Goal: Book appointment/travel/reservation

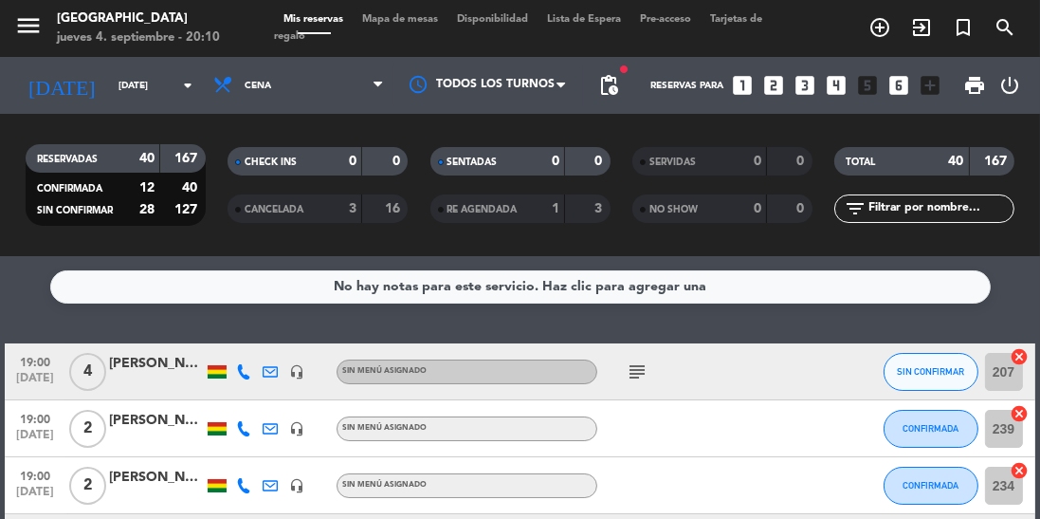
scroll to position [45, 0]
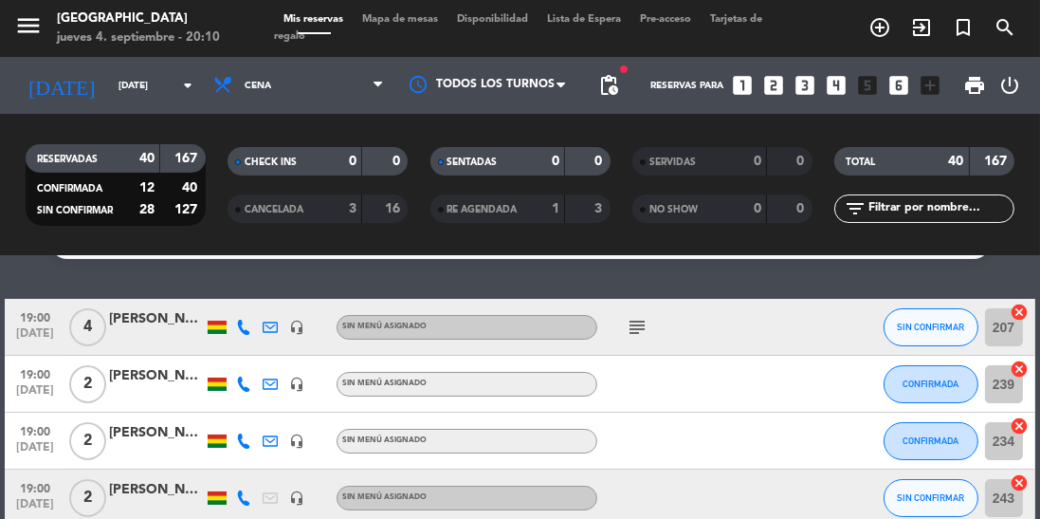
click at [634, 322] on icon "subject" at bounding box center [637, 327] width 23 height 23
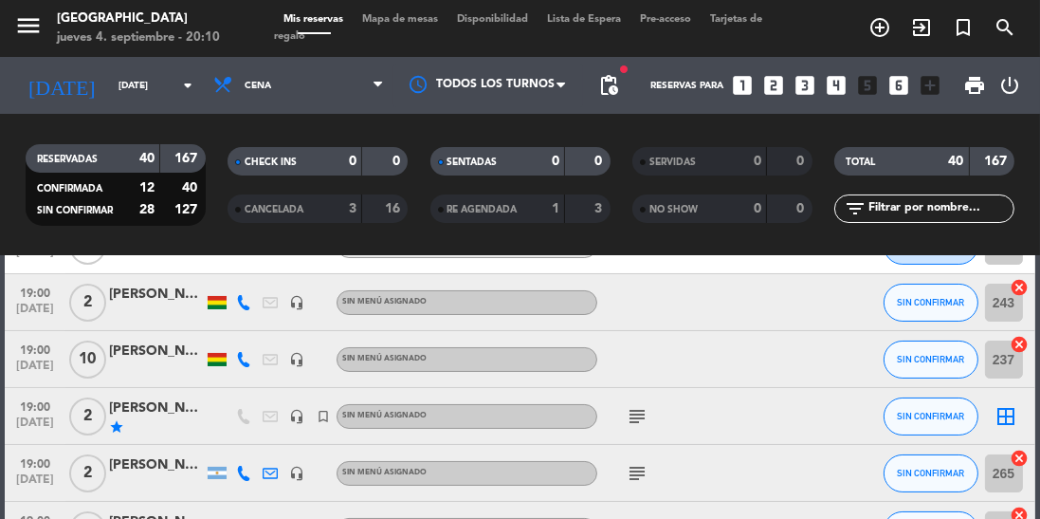
scroll to position [243, 0]
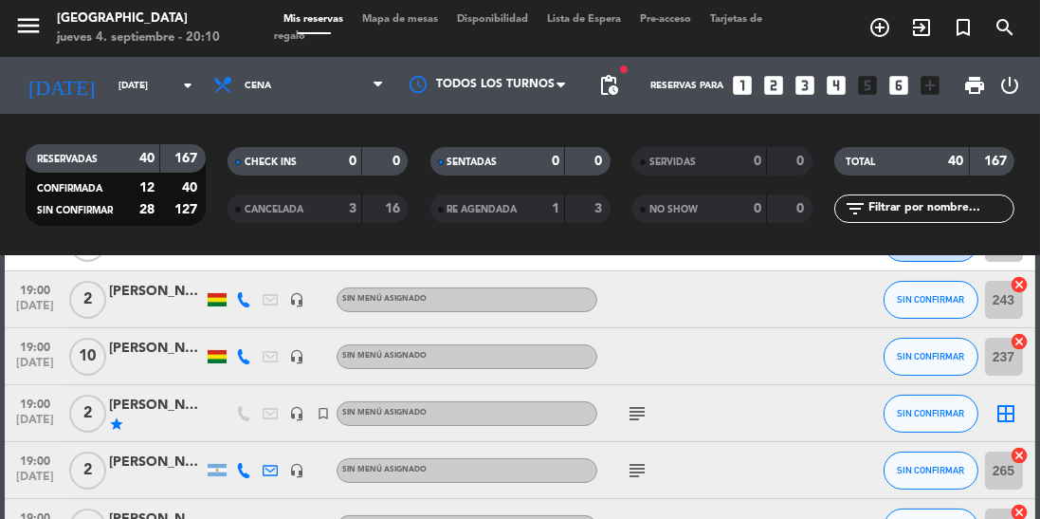
click at [645, 408] on icon "subject" at bounding box center [637, 413] width 23 height 23
click at [647, 469] on icon "subject" at bounding box center [637, 470] width 23 height 23
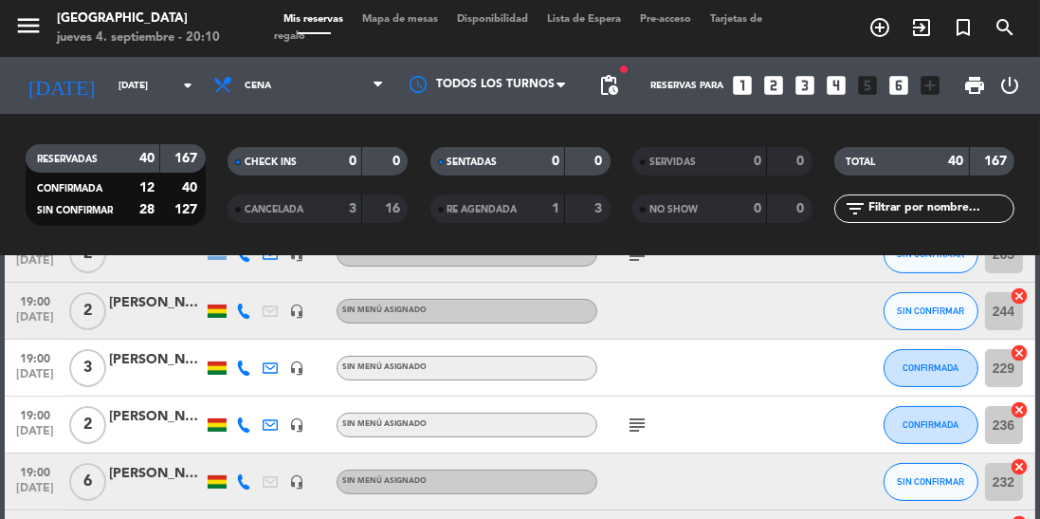
scroll to position [459, 0]
click at [647, 402] on div "subject" at bounding box center [677, 424] width 159 height 56
click at [647, 423] on icon "subject" at bounding box center [637, 425] width 23 height 23
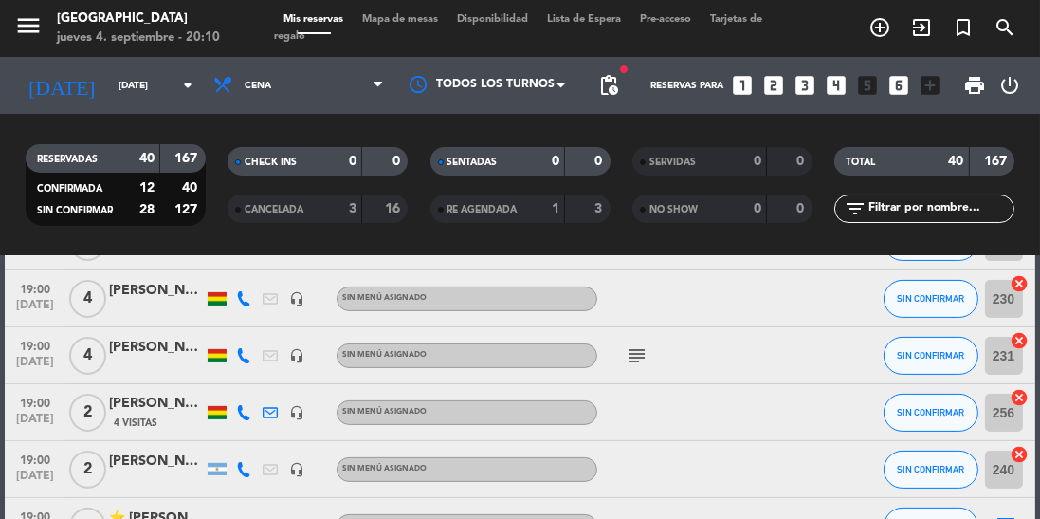
scroll to position [702, 0]
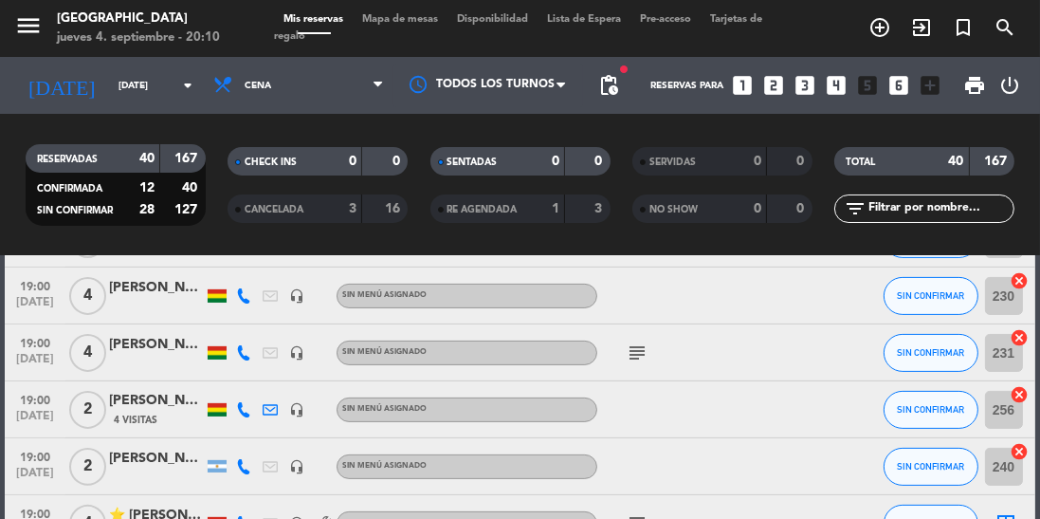
click at [631, 353] on icon "subject" at bounding box center [637, 352] width 23 height 23
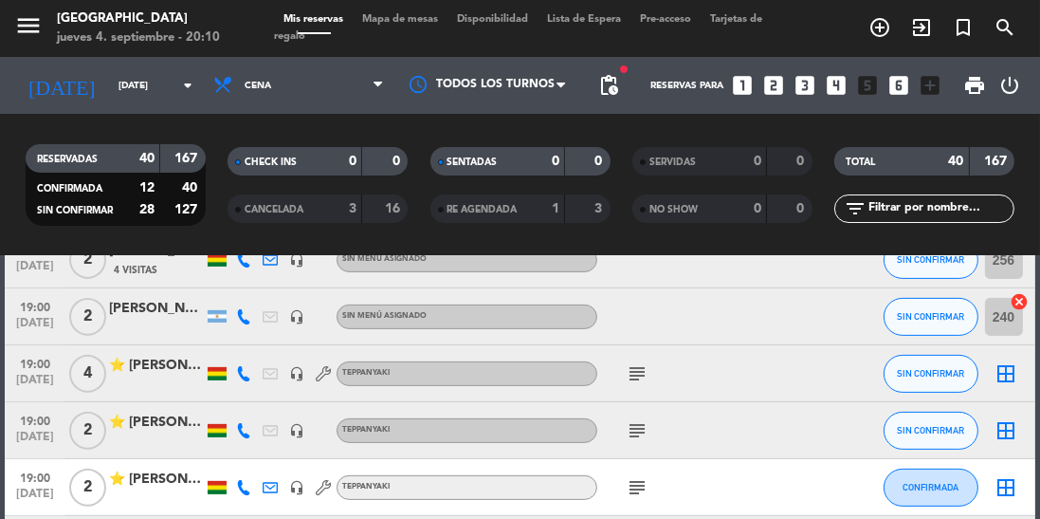
scroll to position [874, 0]
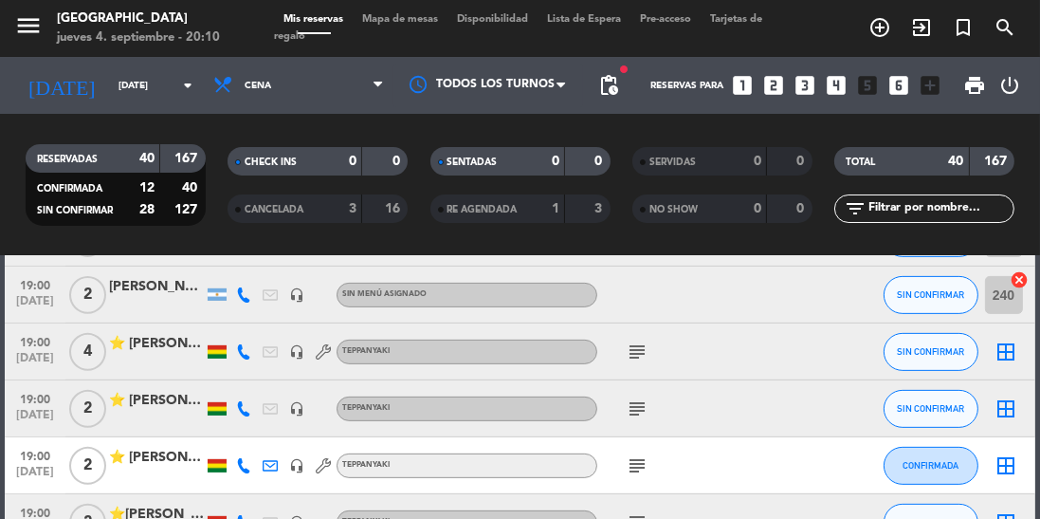
click at [640, 358] on icon "subject" at bounding box center [637, 351] width 23 height 23
click at [642, 397] on icon "subject" at bounding box center [637, 408] width 23 height 23
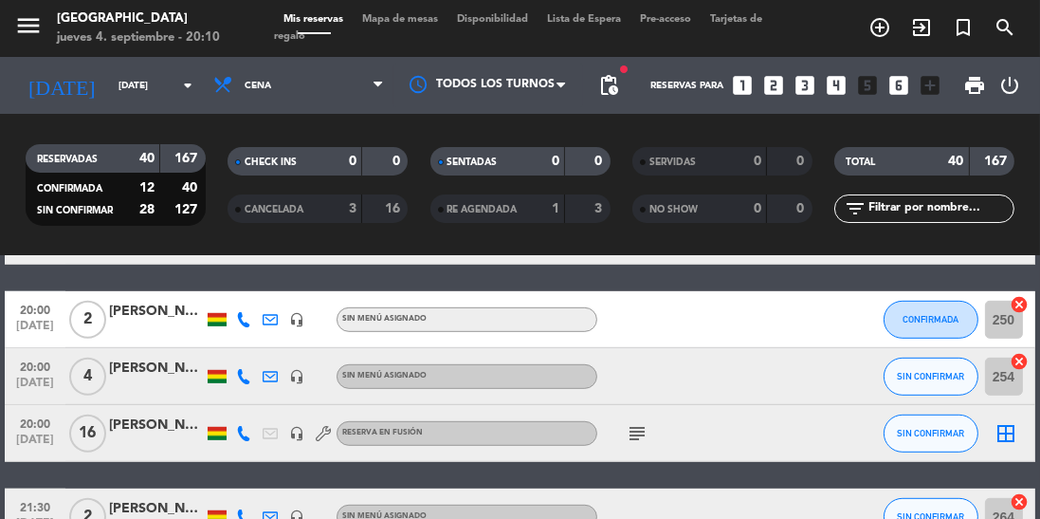
scroll to position [1218, 0]
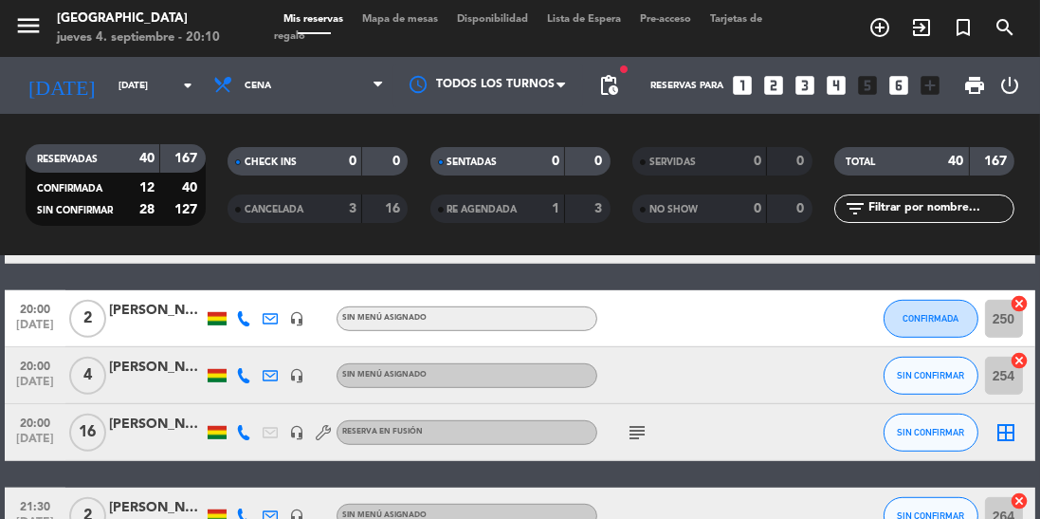
click at [633, 427] on icon "subject" at bounding box center [637, 432] width 23 height 23
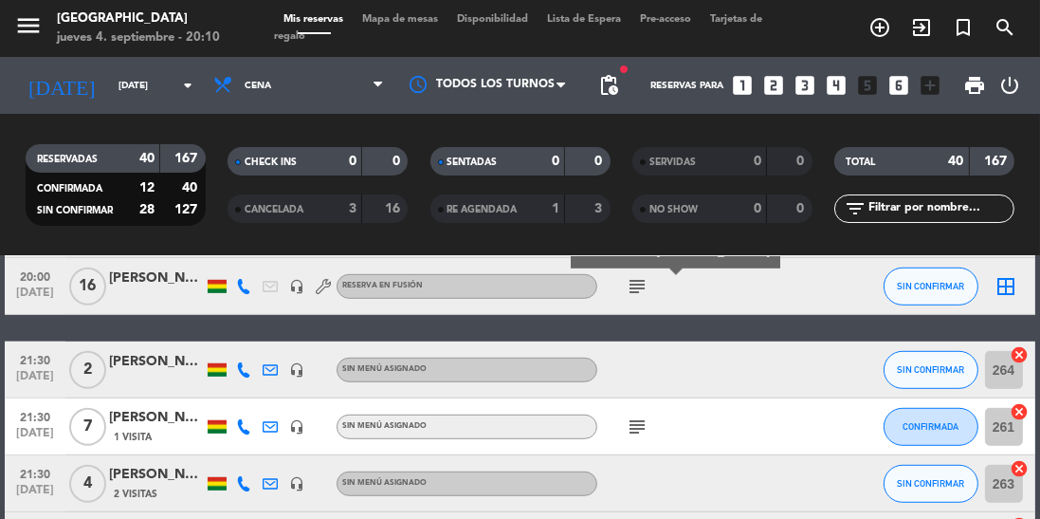
scroll to position [1368, 0]
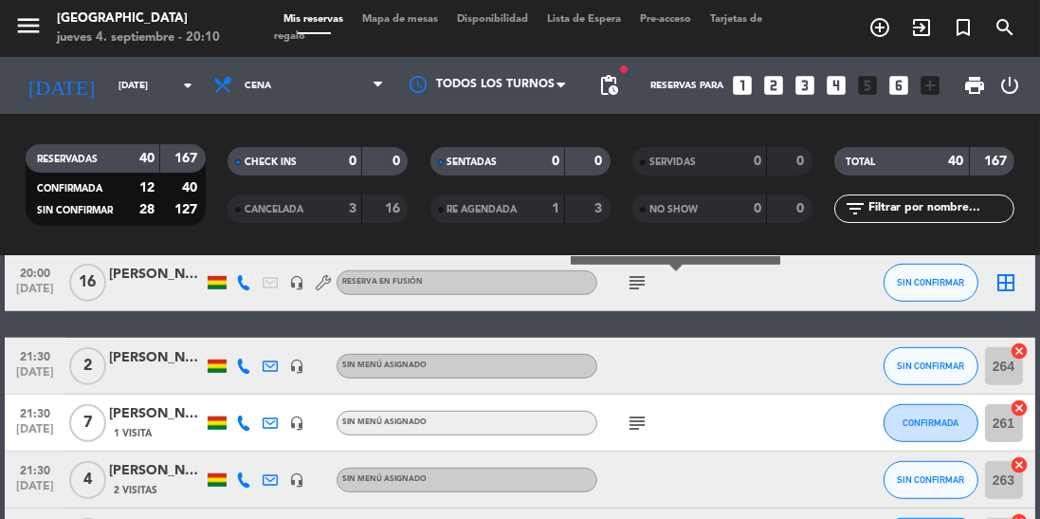
click at [647, 415] on icon "subject" at bounding box center [637, 423] width 23 height 23
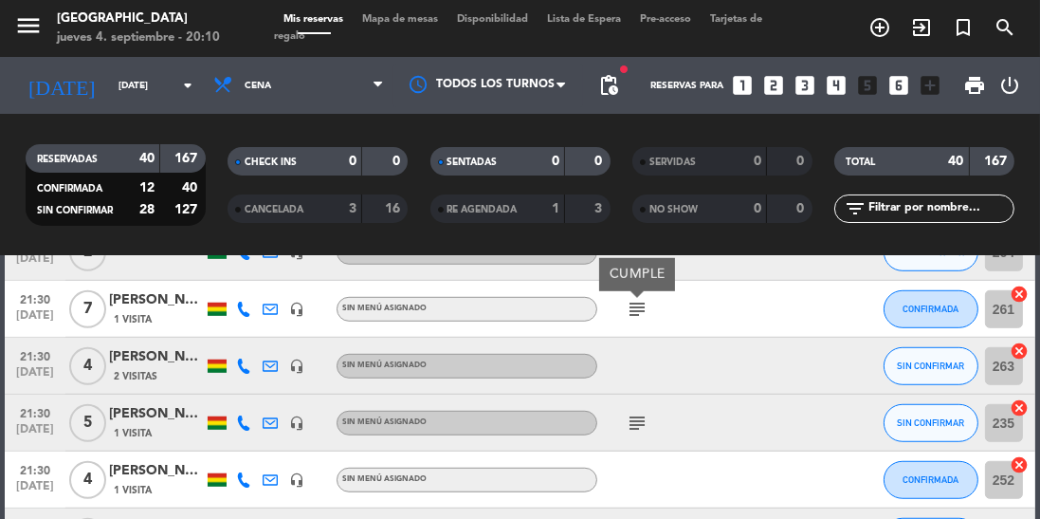
click at [631, 414] on icon "subject" at bounding box center [637, 423] width 23 height 23
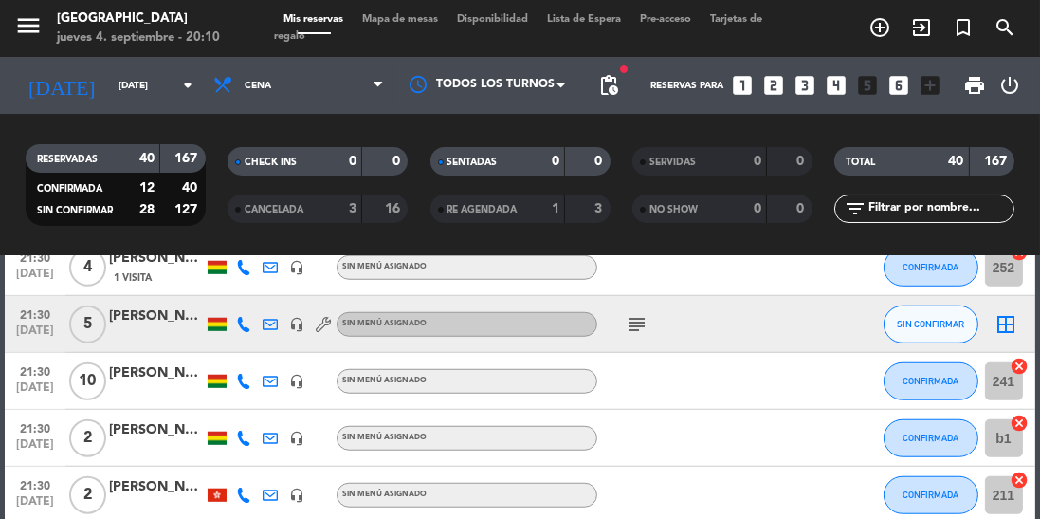
scroll to position [1704, 0]
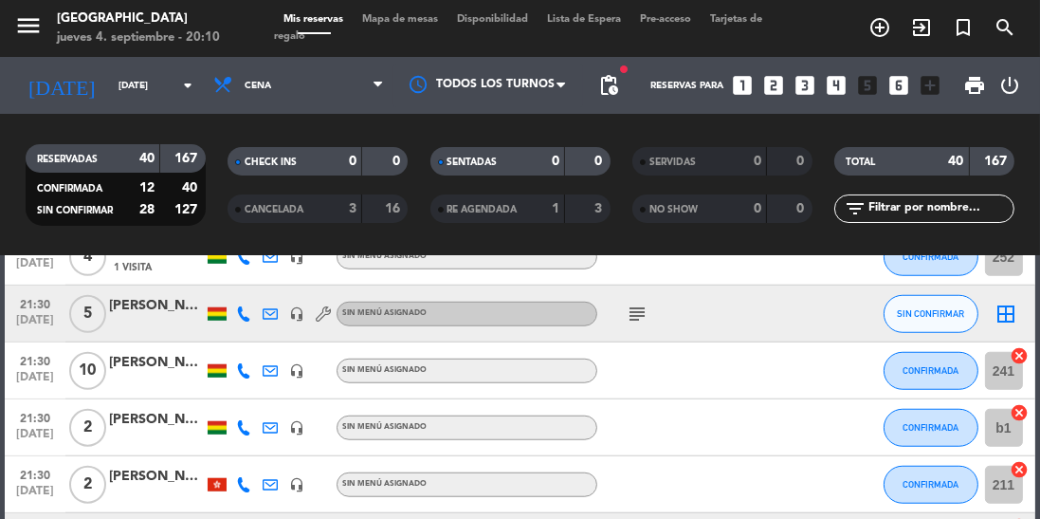
click at [646, 303] on icon "subject" at bounding box center [637, 314] width 23 height 23
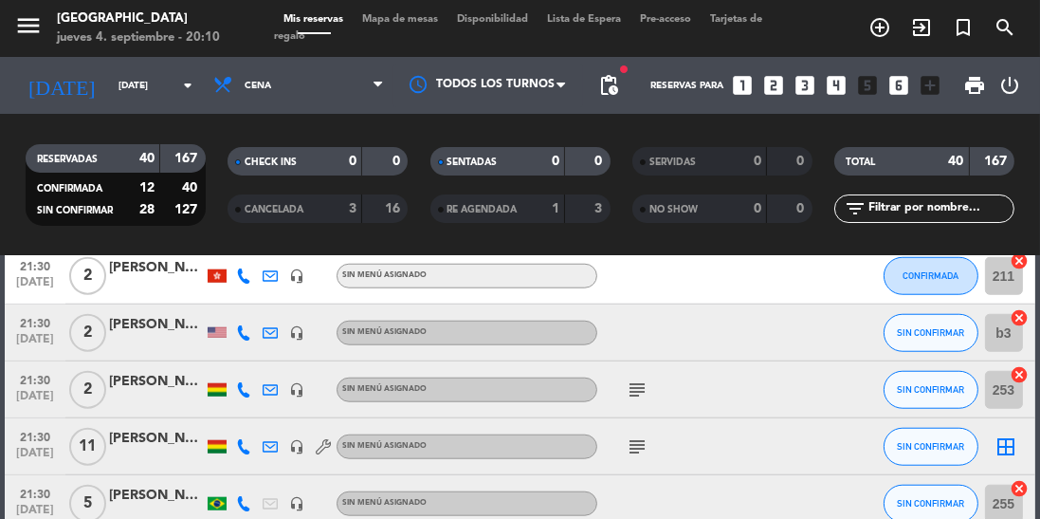
click at [629, 381] on icon "subject" at bounding box center [637, 389] width 23 height 23
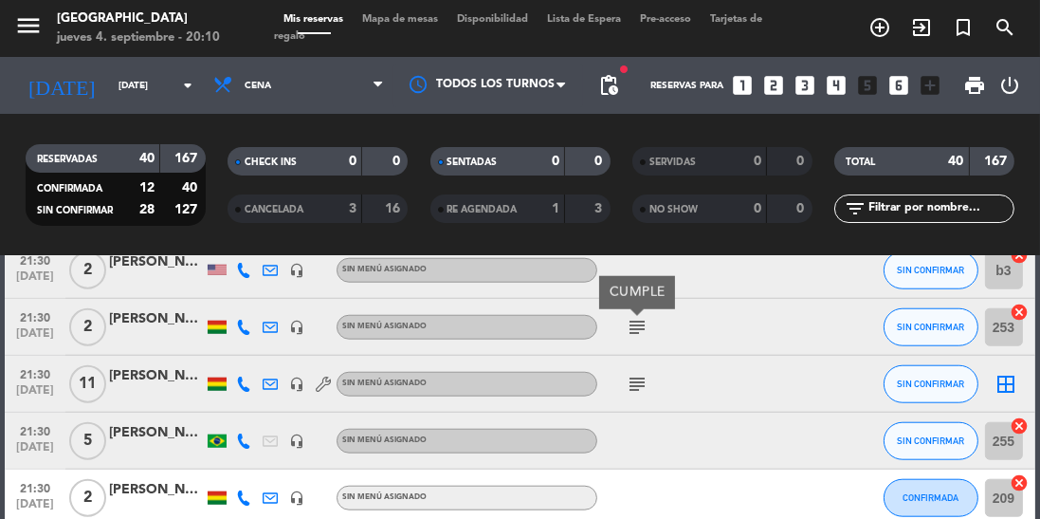
click at [640, 379] on icon "subject" at bounding box center [637, 384] width 23 height 23
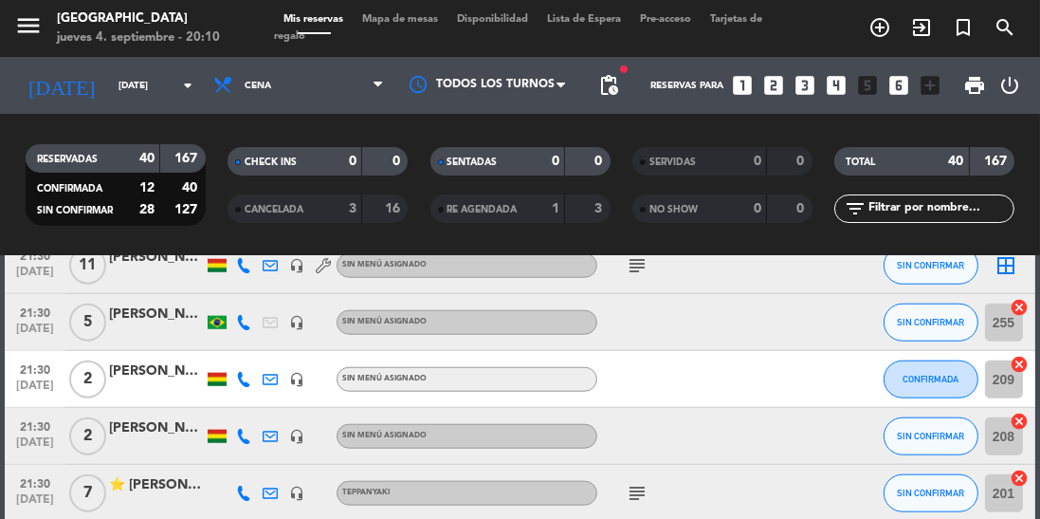
scroll to position [2157, 0]
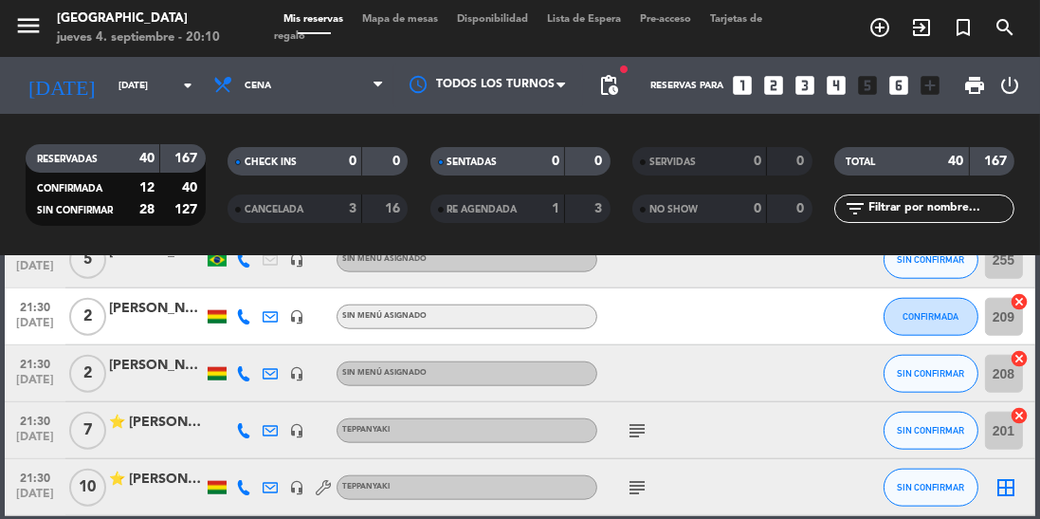
click at [641, 423] on icon "subject" at bounding box center [637, 430] width 23 height 23
click at [647, 487] on icon "subject" at bounding box center [637, 487] width 23 height 23
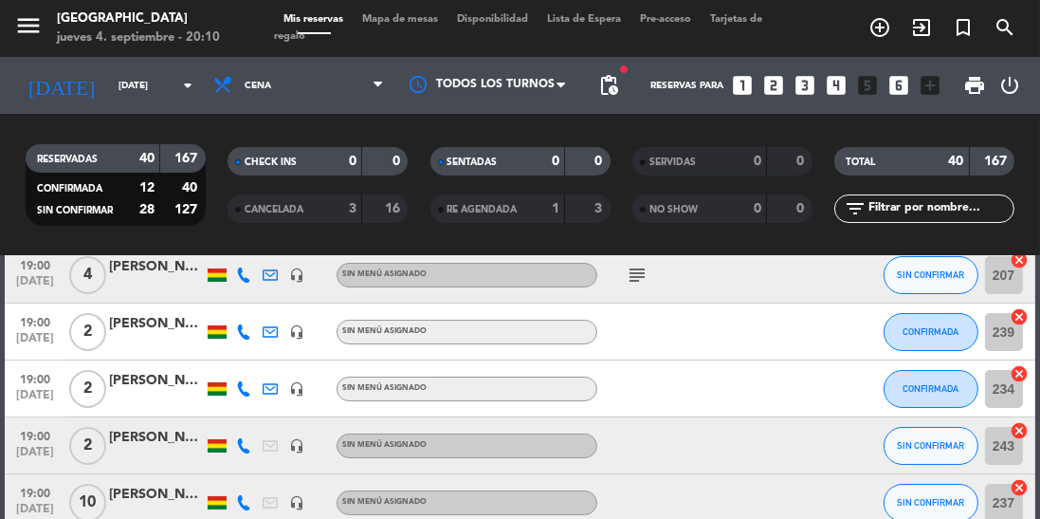
scroll to position [0, 0]
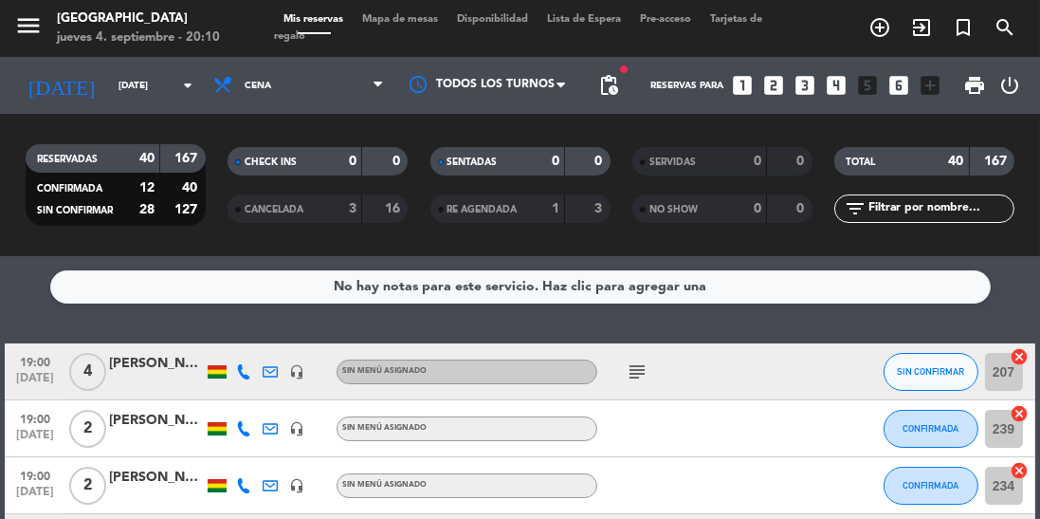
click at [767, 433] on div at bounding box center [782, 428] width 51 height 56
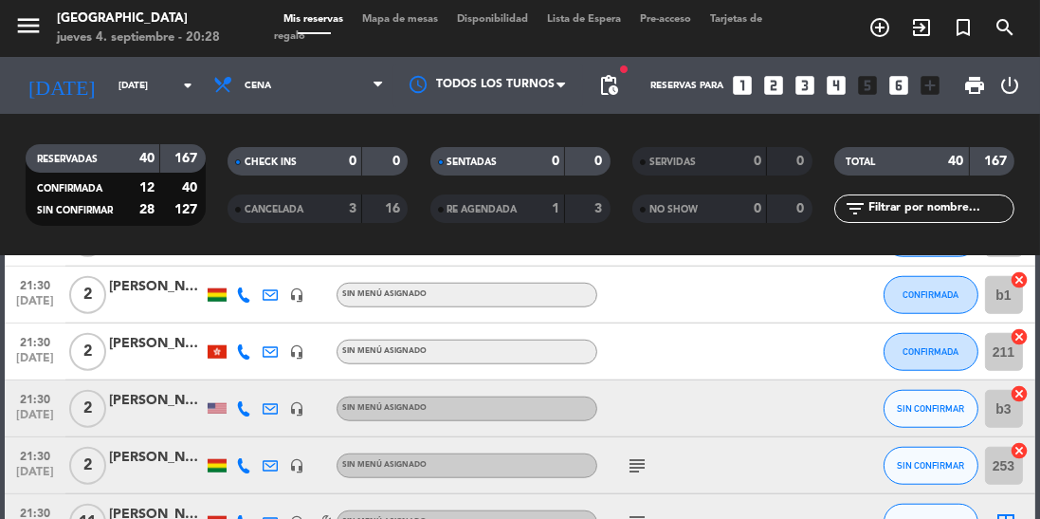
scroll to position [2157, 0]
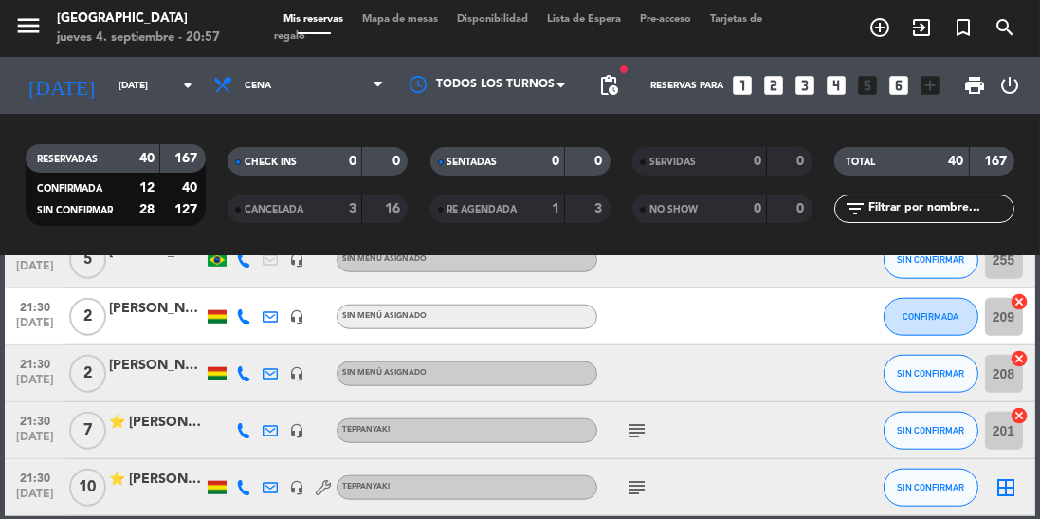
click at [122, 120] on div "RESERVADAS 40 167 CONFIRMADA 12 40 SIN CONFIRMAR 28 127 CHECK INS 0 0 CANCELADA…" at bounding box center [520, 185] width 1040 height 142
click at [109, 91] on input "[DATE]" at bounding box center [178, 85] width 139 height 29
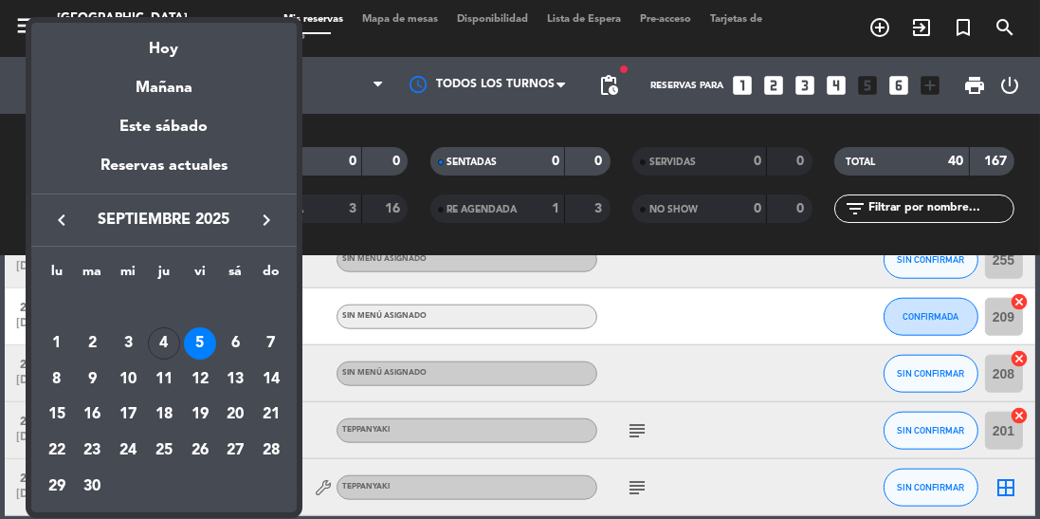
click at [278, 335] on div "7" at bounding box center [271, 343] width 32 height 32
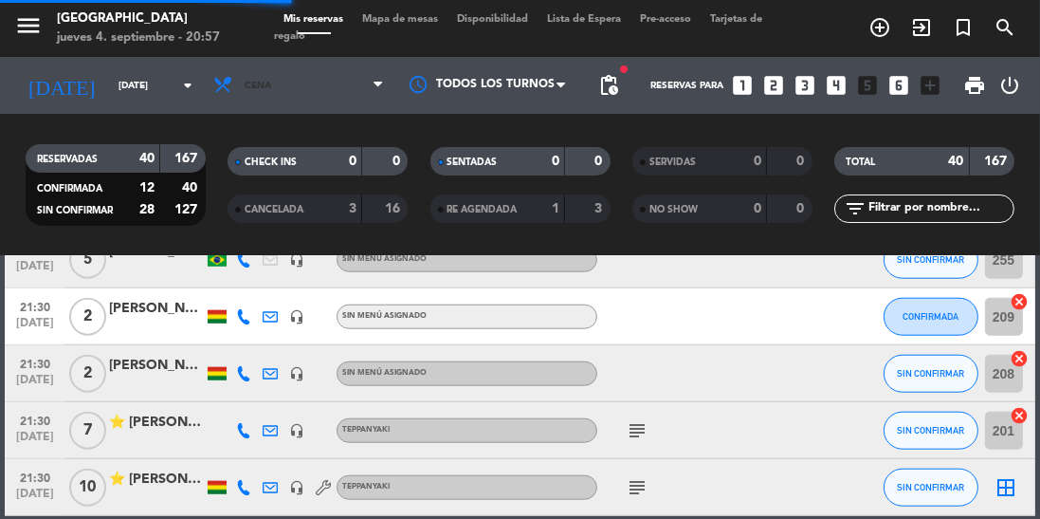
click at [309, 98] on span "Cena" at bounding box center [299, 85] width 190 height 42
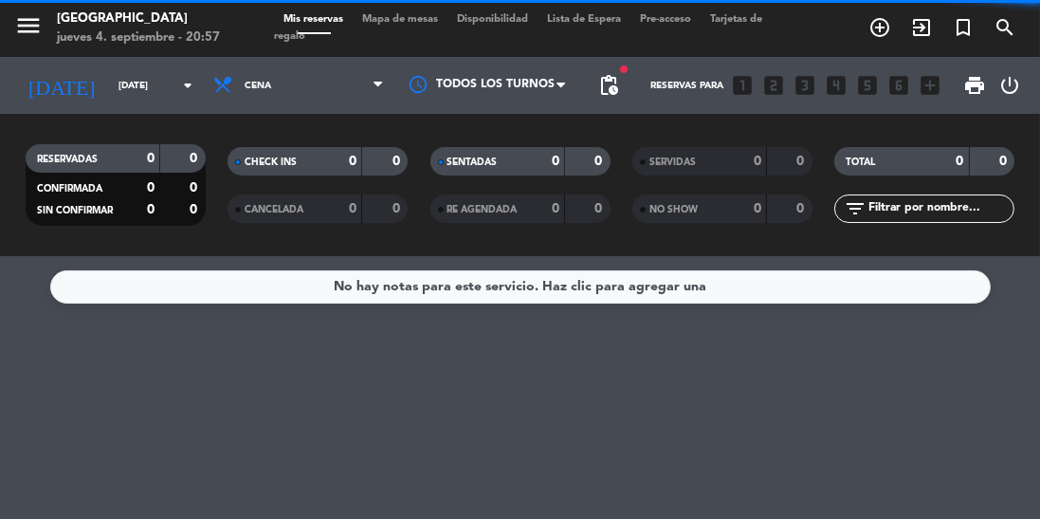
scroll to position [0, 0]
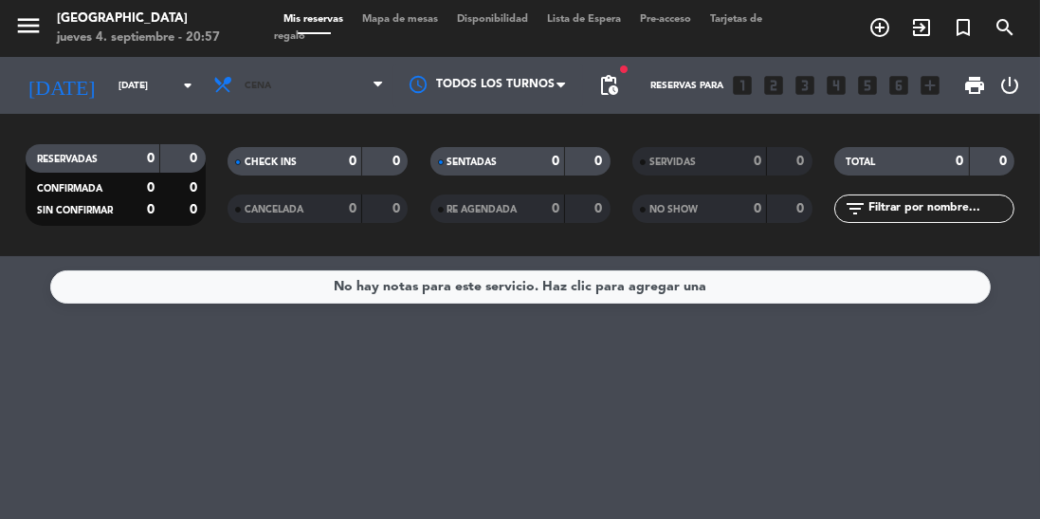
click at [301, 80] on span "Cena" at bounding box center [299, 85] width 190 height 42
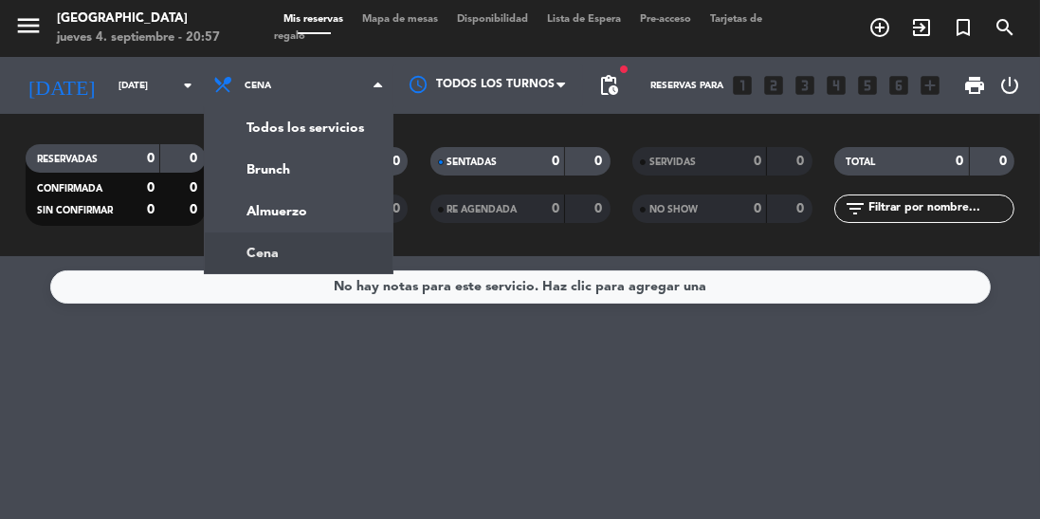
click at [323, 176] on div "menu Jardín de Asia [DATE] 4. septiembre - 20:57 Mis reservas Mapa de mesas Dis…" at bounding box center [520, 128] width 1040 height 256
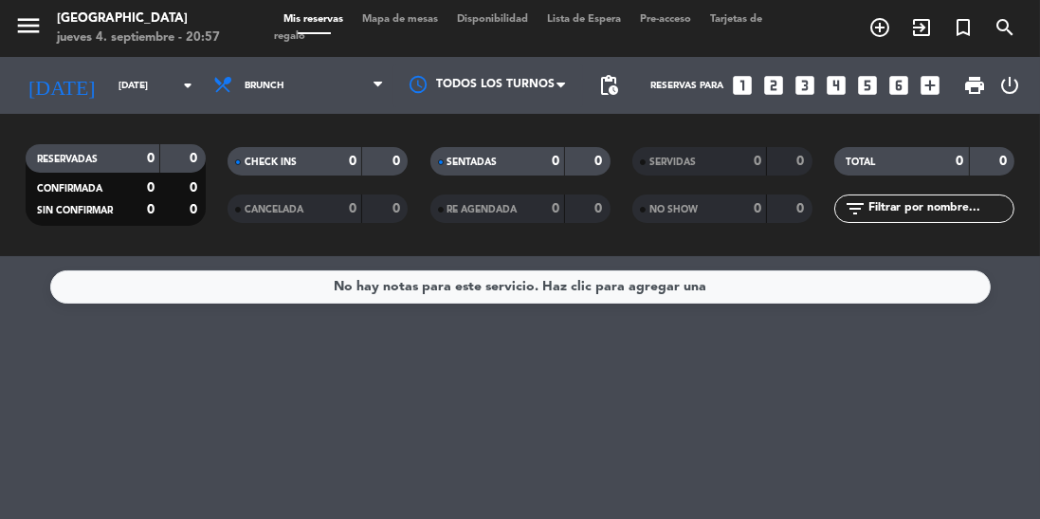
click at [130, 87] on input "[DATE]" at bounding box center [178, 85] width 139 height 29
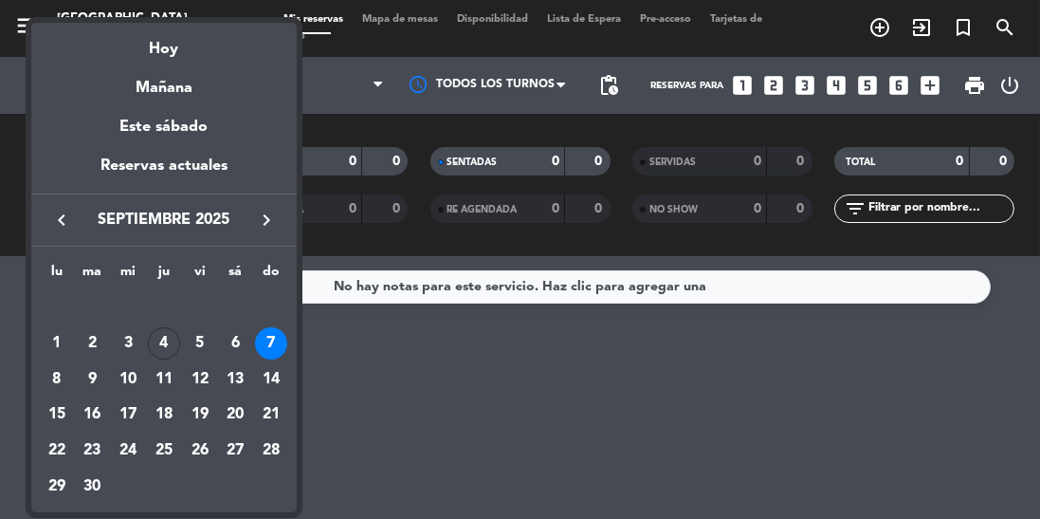
click at [51, 372] on div "8" at bounding box center [57, 379] width 32 height 32
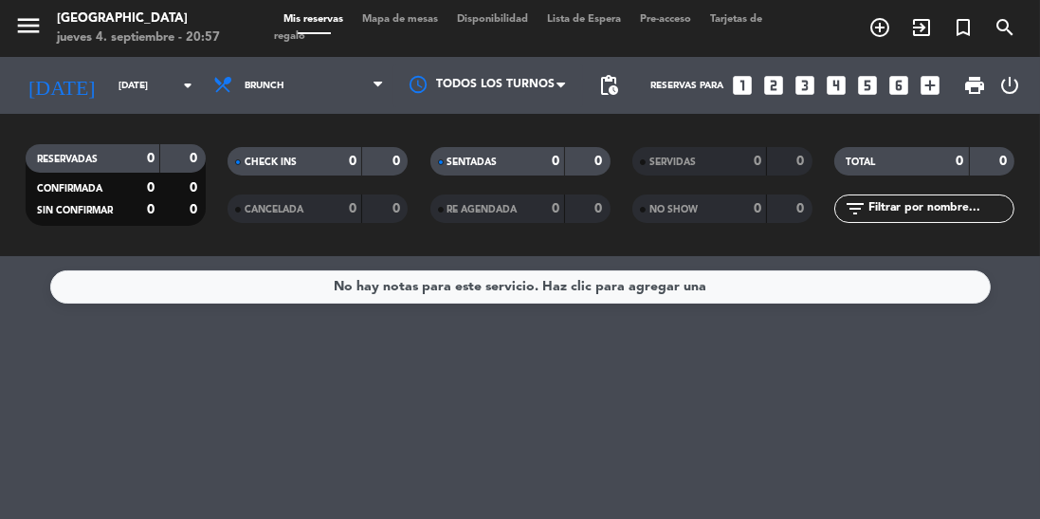
type input "[DATE]"
click at [315, 104] on span "Brunch" at bounding box center [299, 85] width 190 height 42
click at [293, 101] on span "Brunch" at bounding box center [299, 85] width 190 height 42
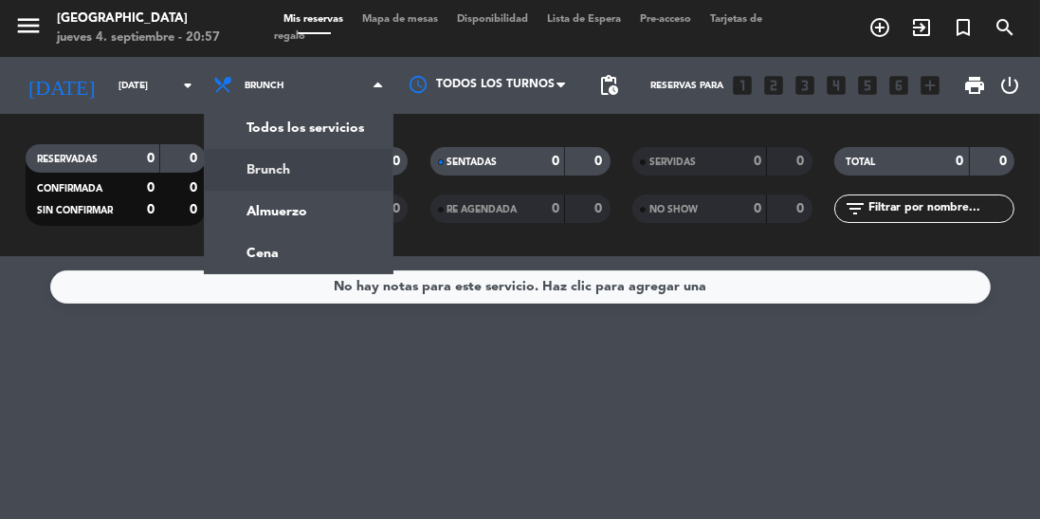
click at [325, 215] on div "menu Jardín de Asia [DATE] 4. septiembre - 20:57 Mis reservas Mapa de mesas Dis…" at bounding box center [520, 128] width 1040 height 256
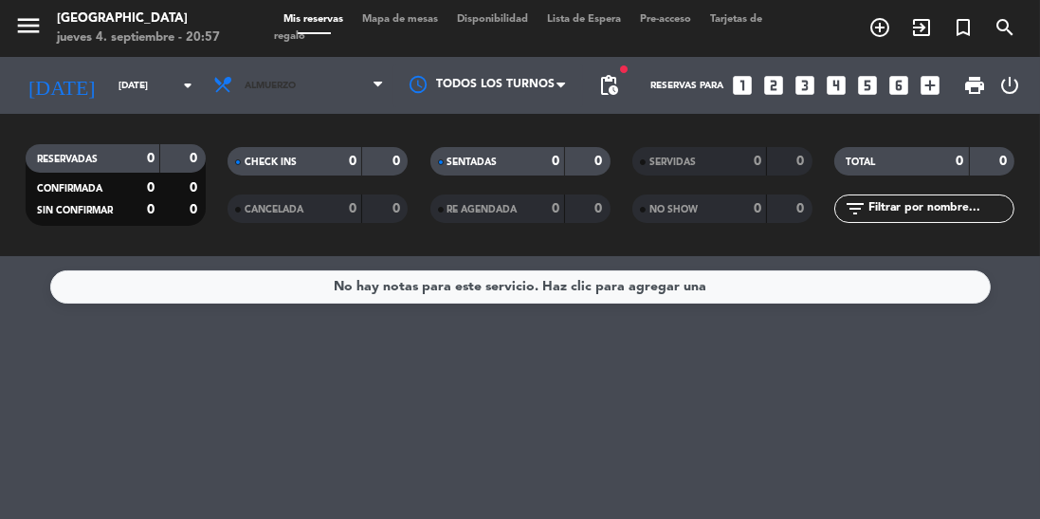
click at [296, 93] on span "Almuerzo" at bounding box center [299, 85] width 190 height 42
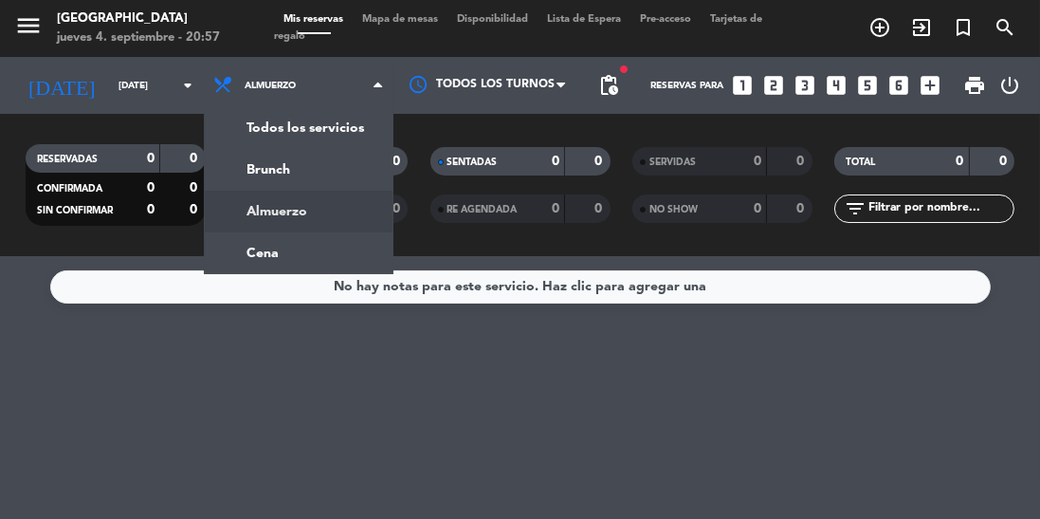
click at [320, 246] on div "menu Jardín de Asia [DATE] 4. septiembre - 20:57 Mis reservas Mapa de mesas Dis…" at bounding box center [520, 128] width 1040 height 256
